Goal: Task Accomplishment & Management: Manage account settings

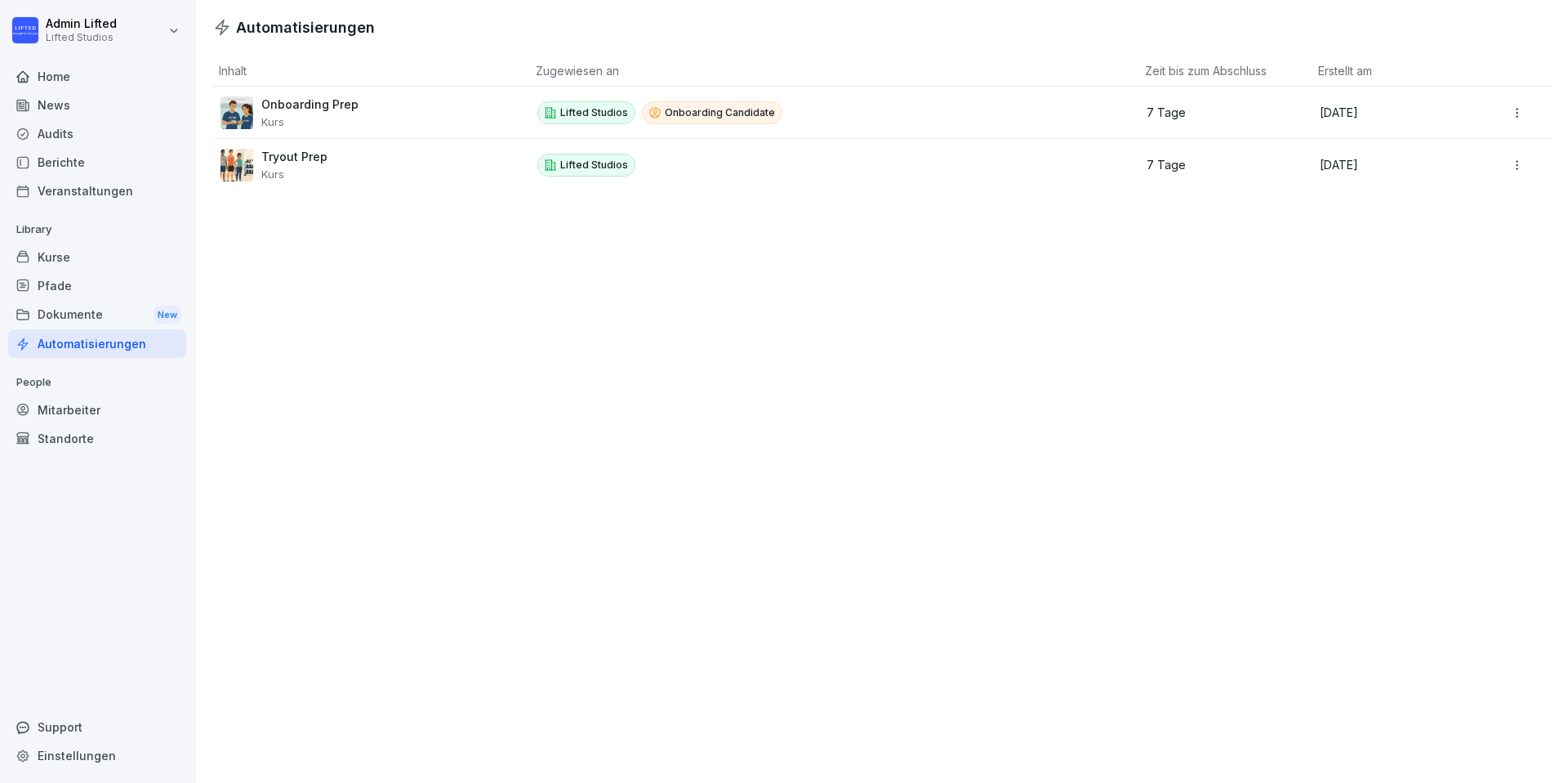
click at [533, 377] on div "Automatisierungen Inhalt Zugewiesen an Zeit bis zum Abschluss Erstellt am Onboa…" at bounding box center [882, 392] width 1373 height 783
click at [75, 403] on div "Mitarbeiter" at bounding box center [96, 409] width 178 height 28
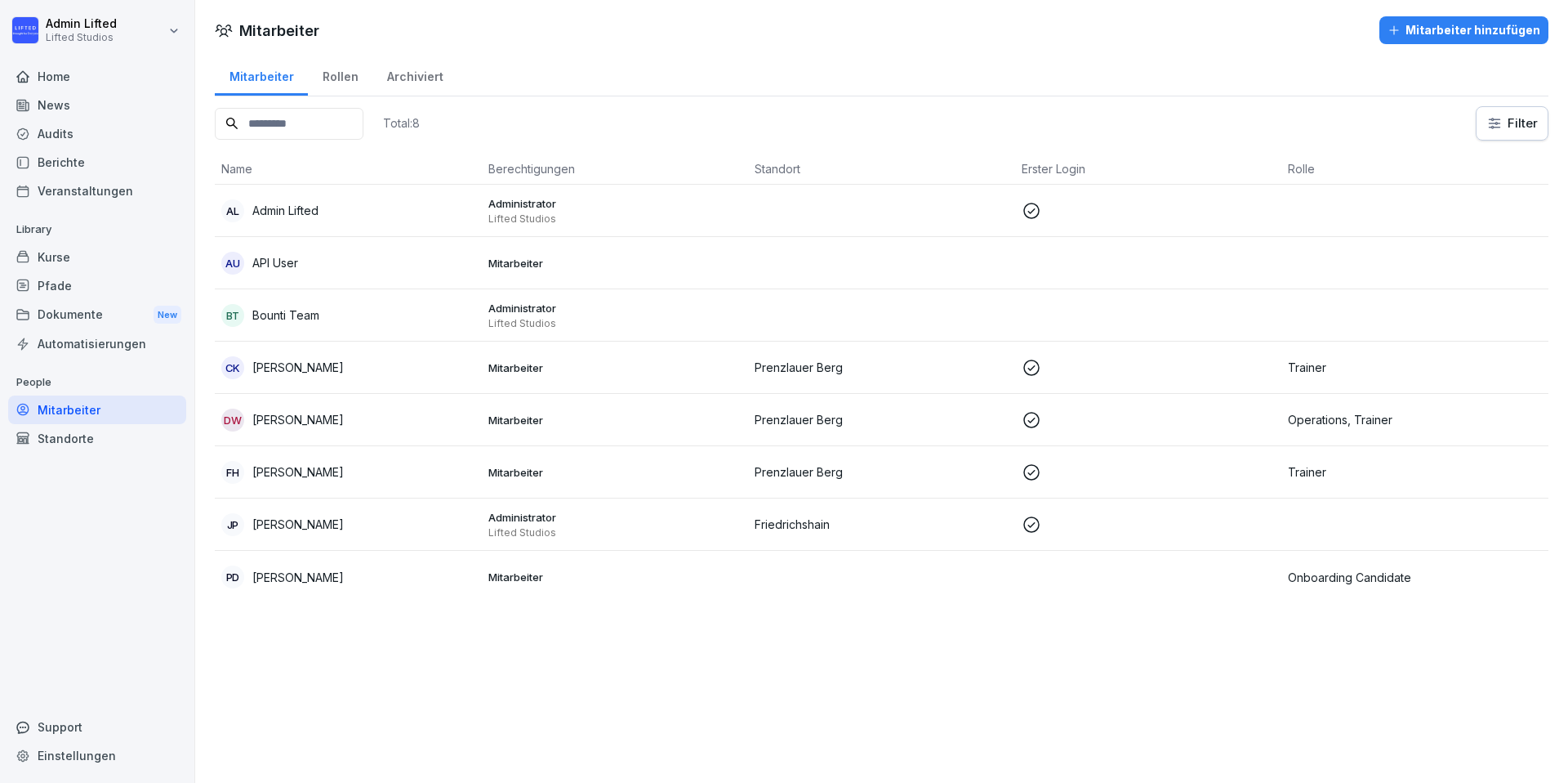
click at [108, 303] on div "Dokumente New" at bounding box center [96, 315] width 178 height 30
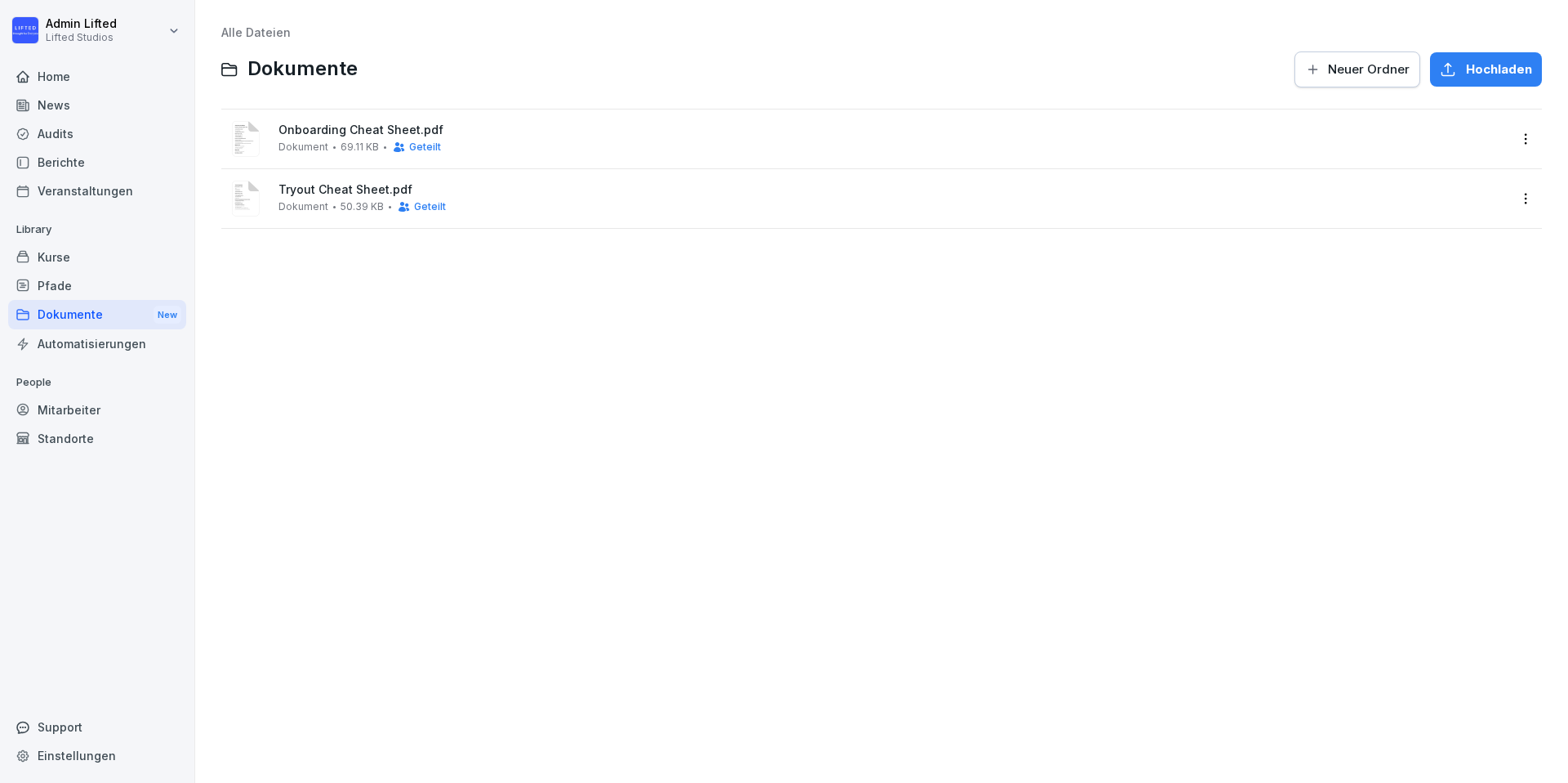
click at [1526, 136] on div "Onboarding Cheat Sheet.pdf Dokument 69.11 KB Geteilt" at bounding box center [882, 139] width 1320 height 59
click at [1519, 134] on html "Admin Lifted Lifted Studios Home News Audits Berichte Veranstaltungen Library K…" at bounding box center [784, 392] width 1568 height 783
click at [1010, 133] on html "Admin Lifted Lifted Studios Home News Audits Berichte Veranstaltungen Library K…" at bounding box center [784, 392] width 1568 height 783
click at [916, 149] on div "Onboarding Cheat Sheet.pdf Dokument 69.11 KB Geteilt" at bounding box center [893, 138] width 1229 height 30
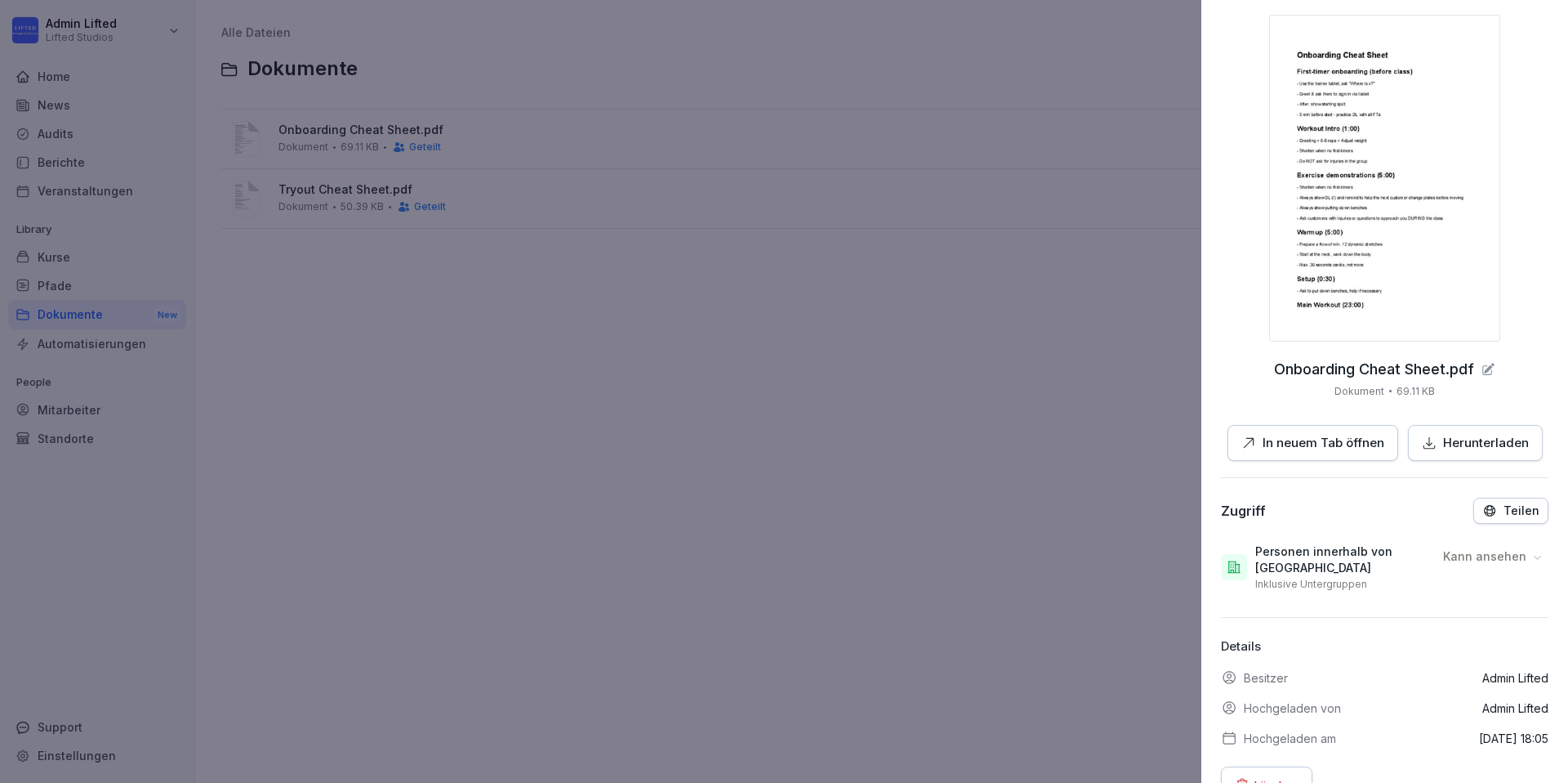
scroll to position [121, 0]
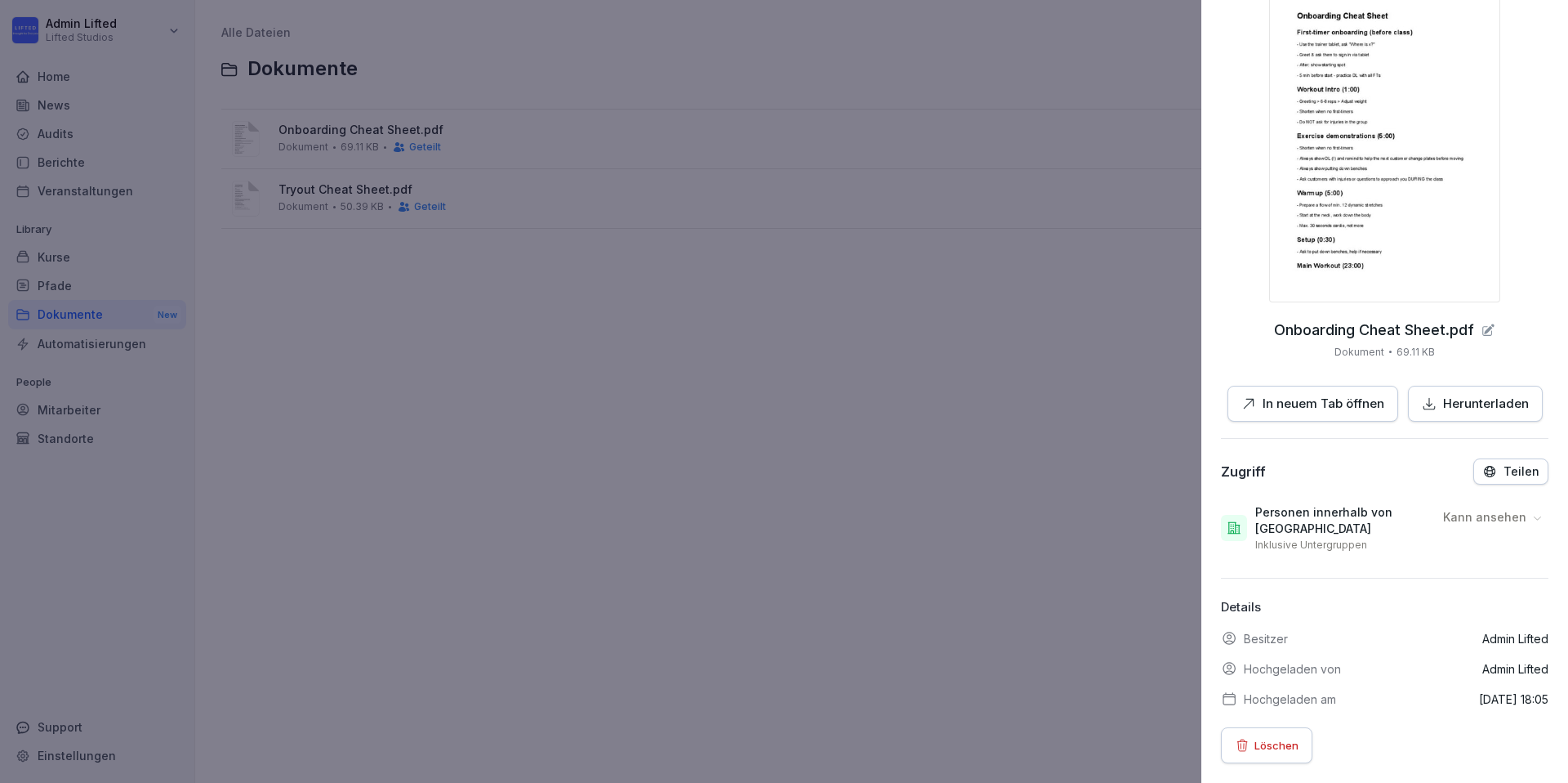
click at [709, 562] on div at bounding box center [784, 392] width 1568 height 783
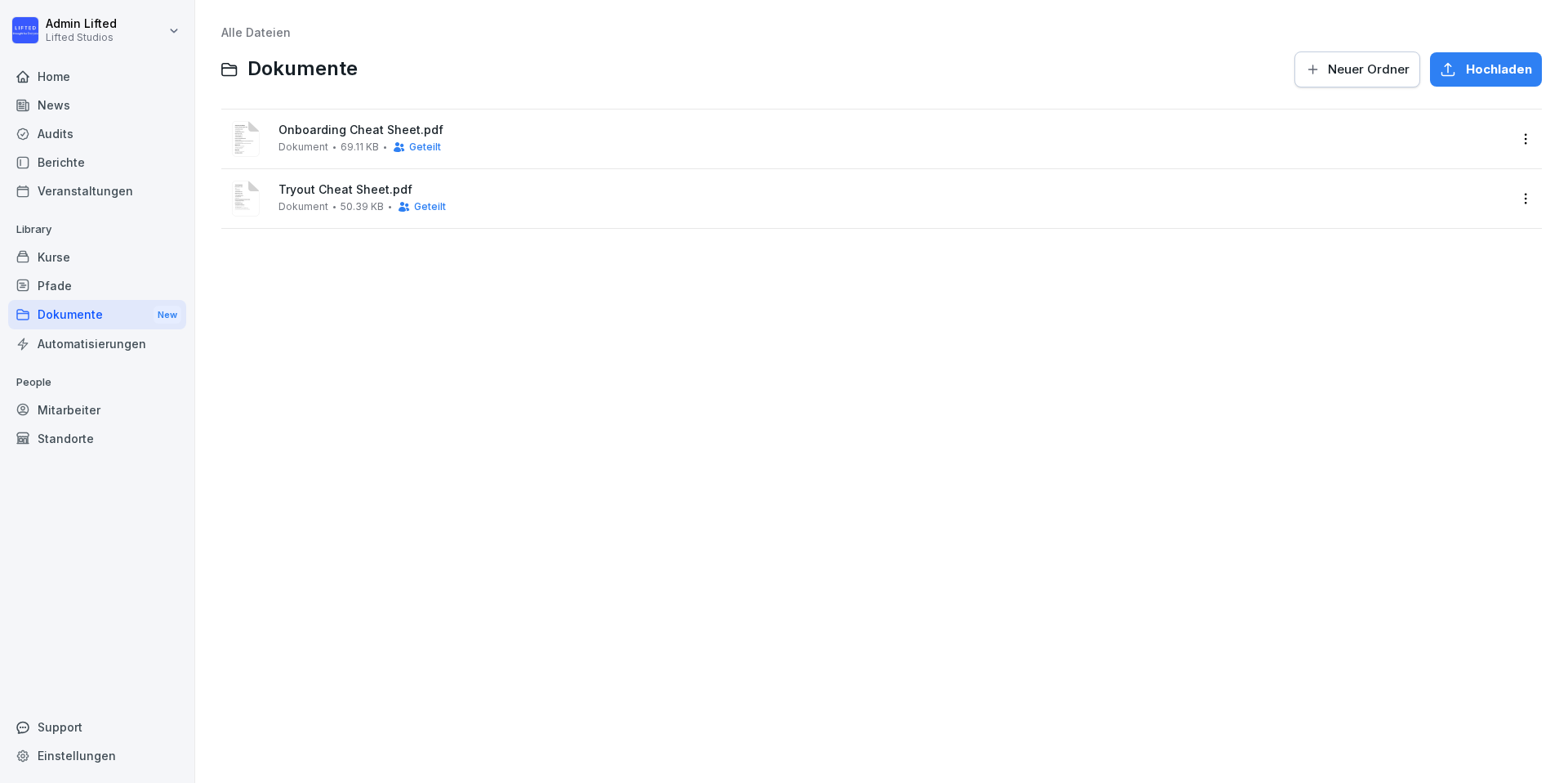
click at [142, 409] on div "Mitarbeiter" at bounding box center [96, 409] width 178 height 28
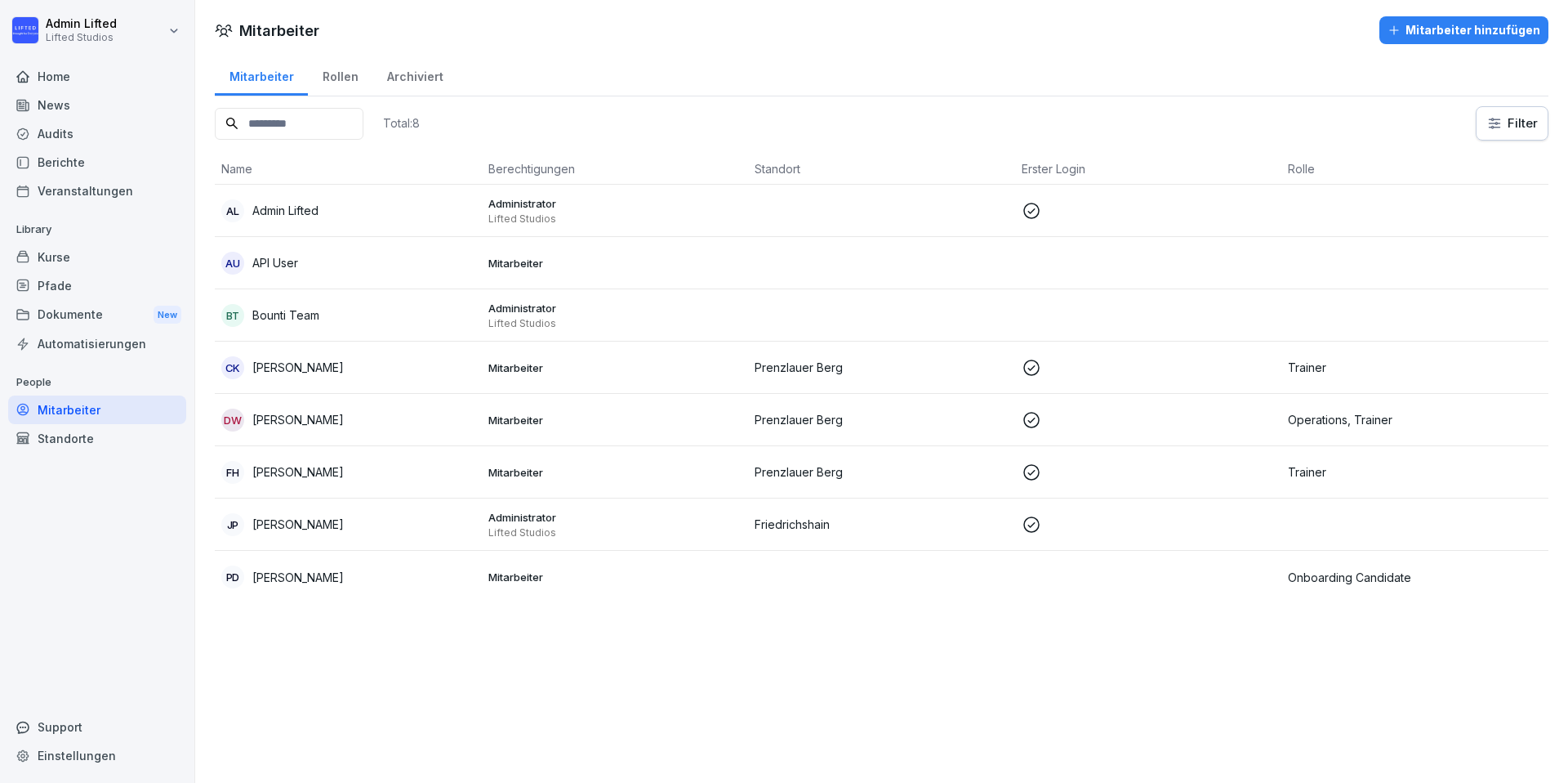
click at [362, 579] on div "PD [PERSON_NAME]" at bounding box center [349, 577] width 254 height 23
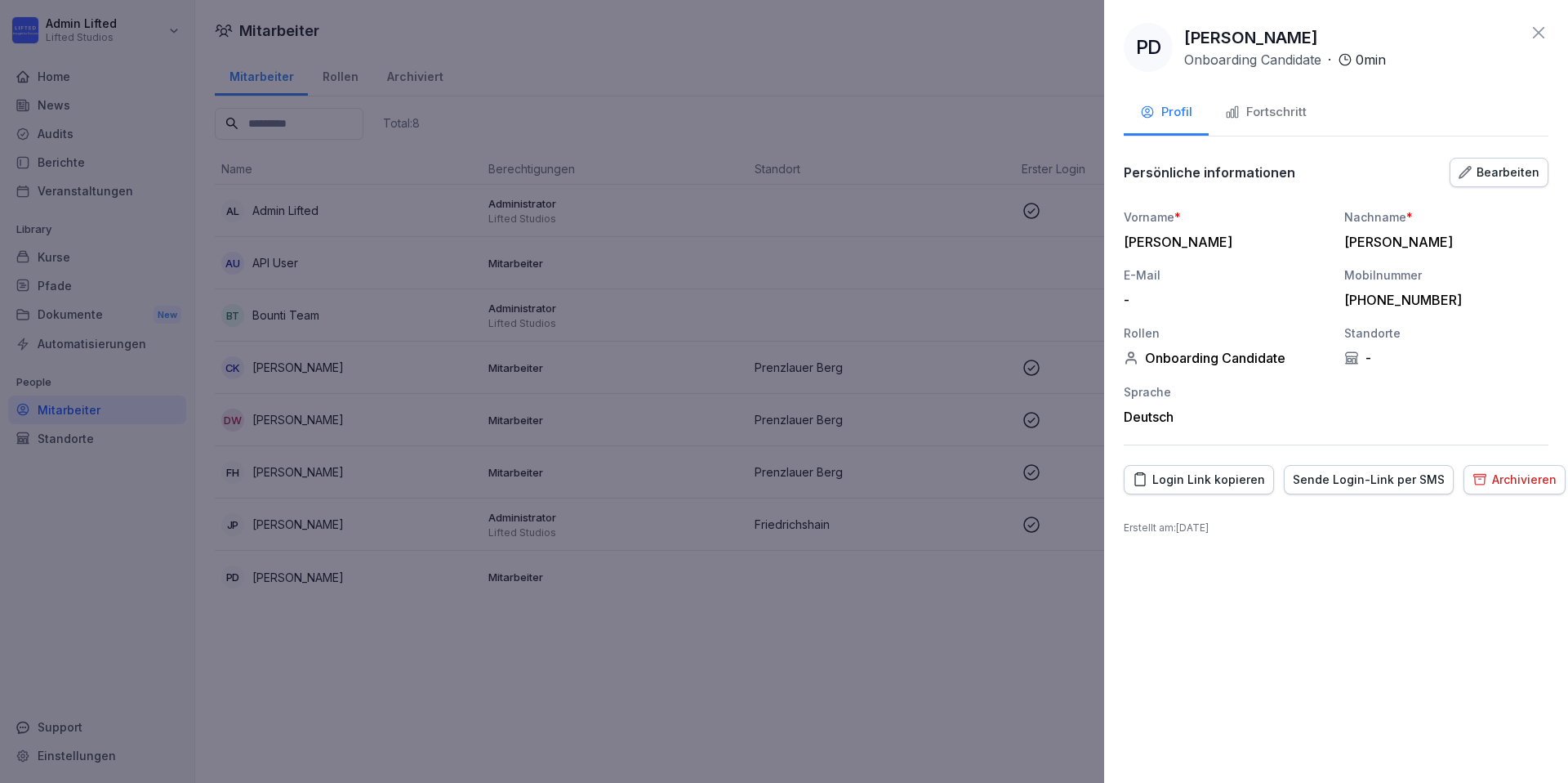
click at [1491, 176] on div "Bearbeiten" at bounding box center [1499, 172] width 81 height 18
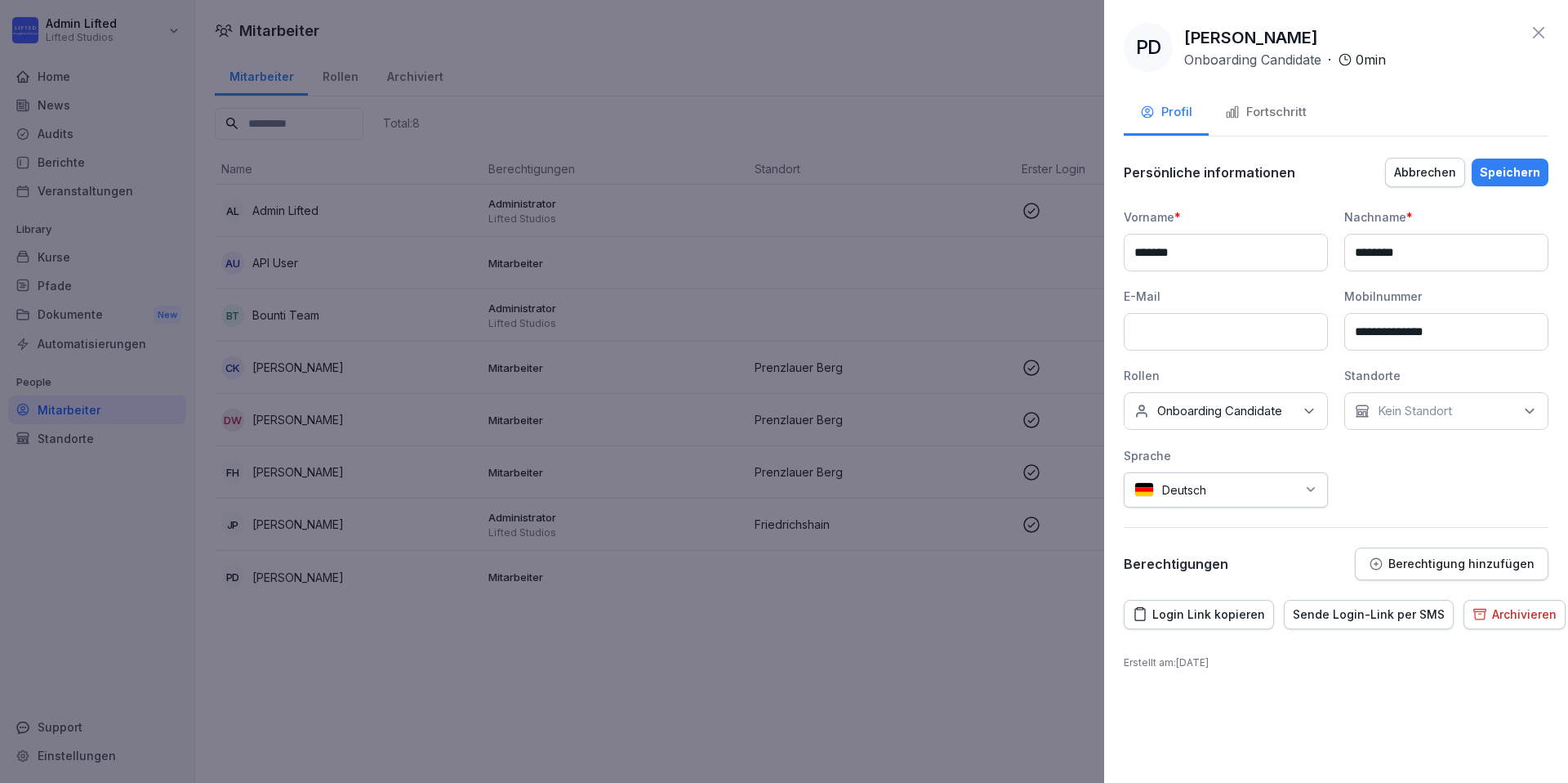
click at [1248, 317] on input at bounding box center [1226, 331] width 204 height 38
paste input "**********"
click at [1314, 163] on div "Persönliche informationen Abbrechen Speichern" at bounding box center [1336, 173] width 424 height 33
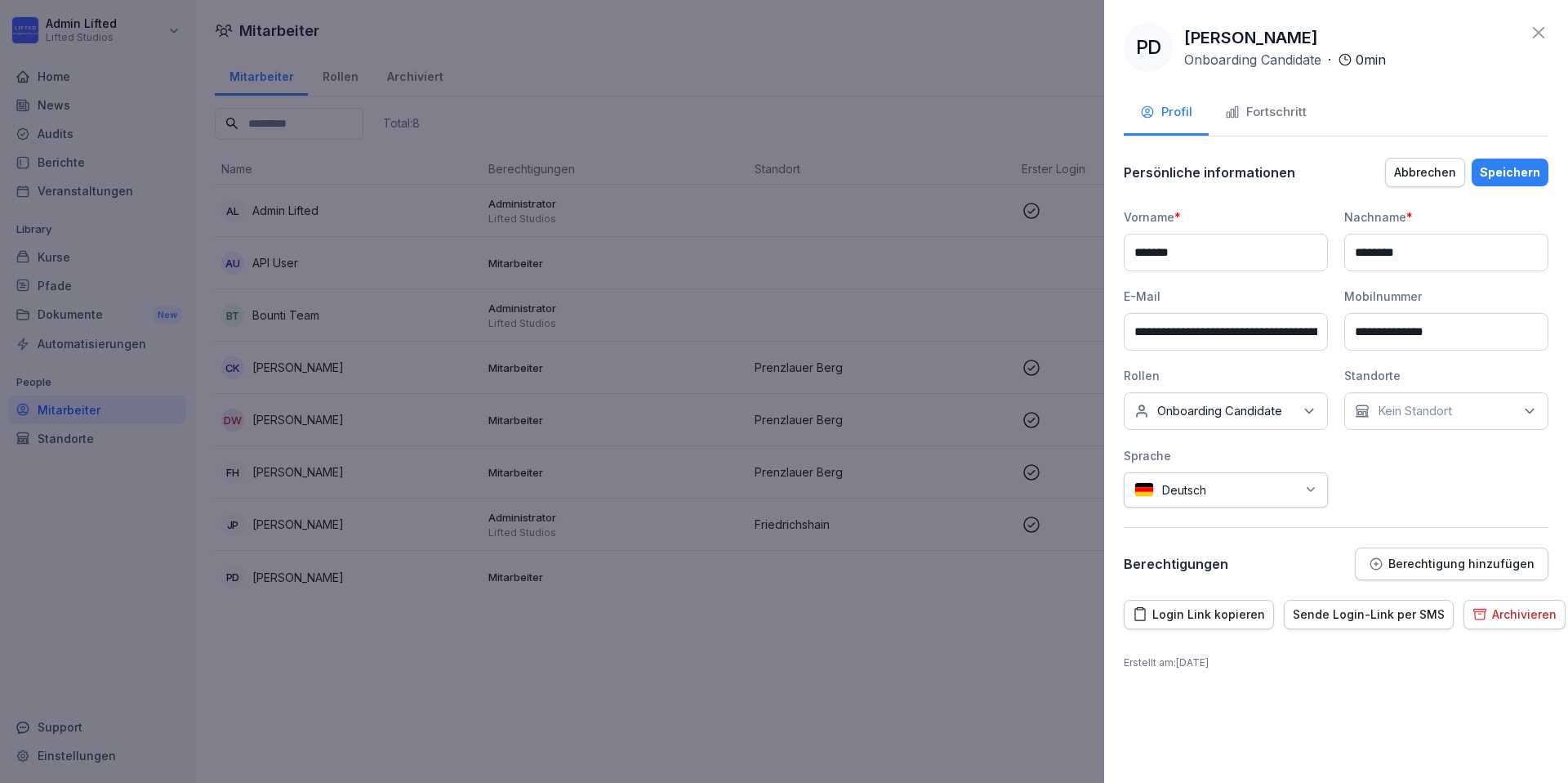
drag, startPoint x: 1227, startPoint y: 321, endPoint x: 1247, endPoint y: 321, distance: 20.0
click at [1227, 321] on input "**********" at bounding box center [1226, 331] width 204 height 38
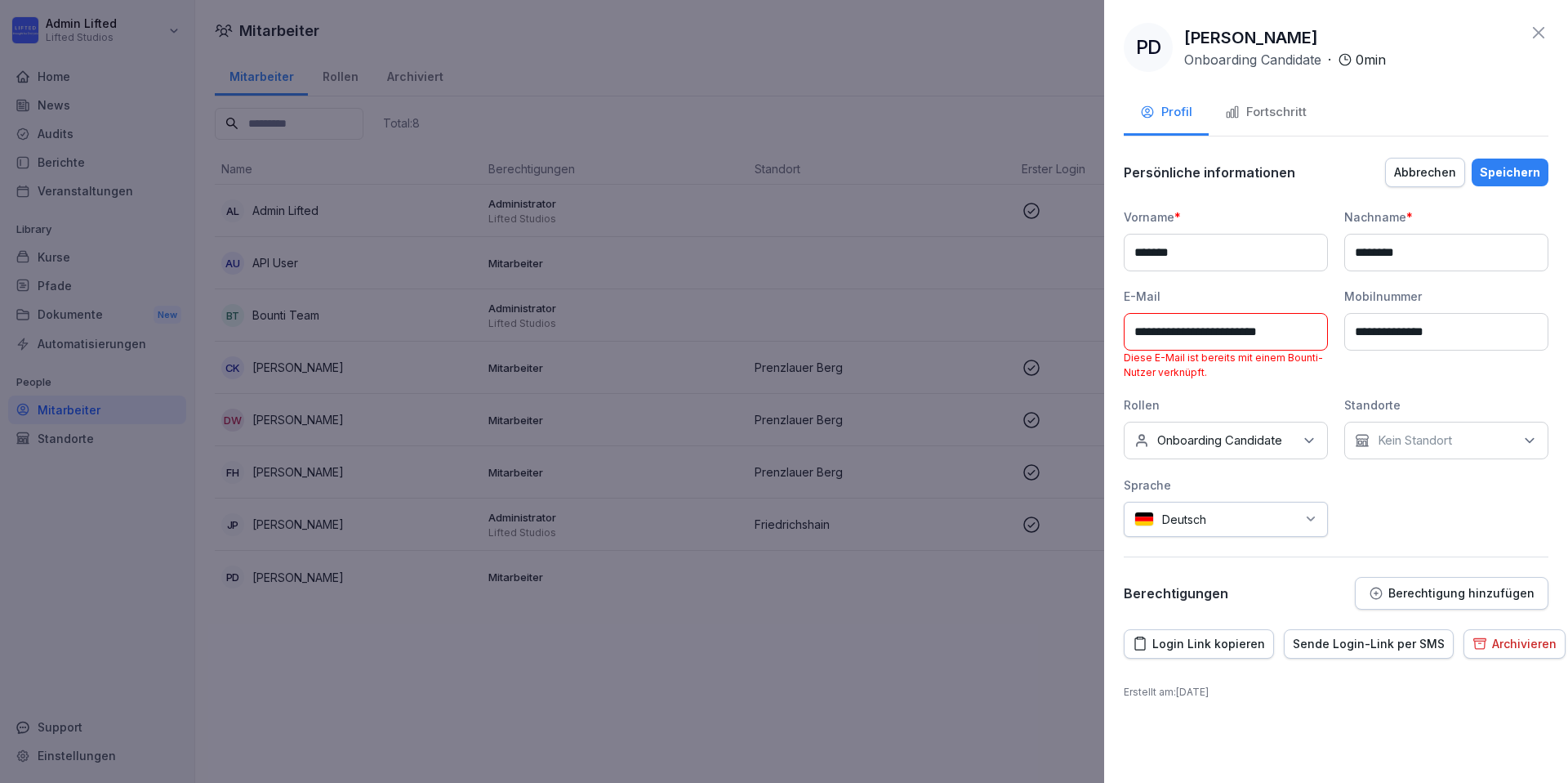
type input "**********"
click at [1525, 178] on div "Speichern" at bounding box center [1510, 172] width 60 height 18
click at [1213, 641] on div "Login Link kopieren" at bounding box center [1199, 644] width 132 height 18
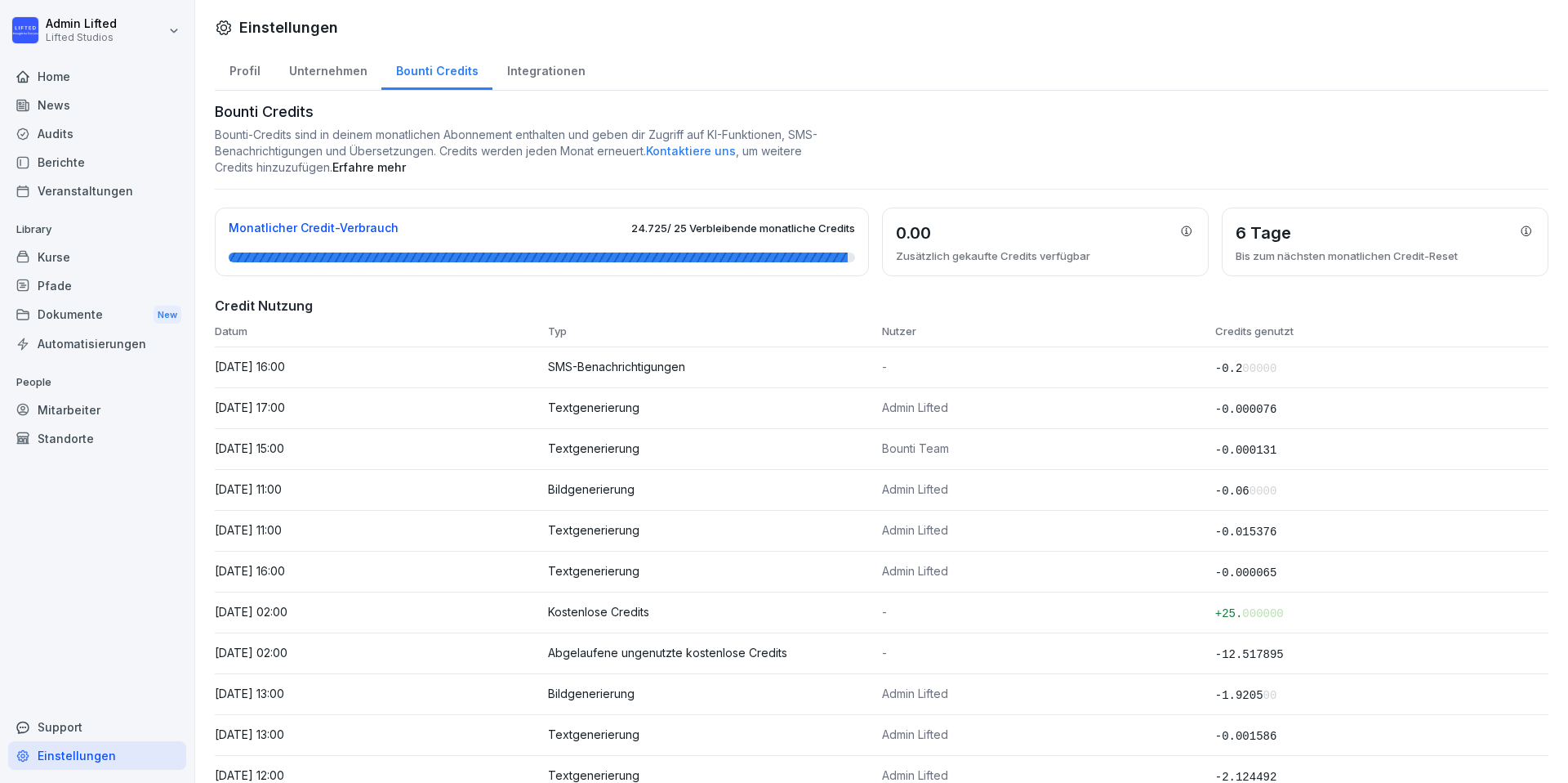
drag, startPoint x: 999, startPoint y: 374, endPoint x: 1332, endPoint y: 356, distance: 333.5
click at [1332, 356] on tr "24.09.2025, 16:00 SMS-Benachrichtigungen - -0.2 00000" at bounding box center [882, 368] width 1334 height 41
click at [1088, 312] on h4 "Credit Nutzung" at bounding box center [882, 306] width 1334 height 19
